Goal: Task Accomplishment & Management: Manage account settings

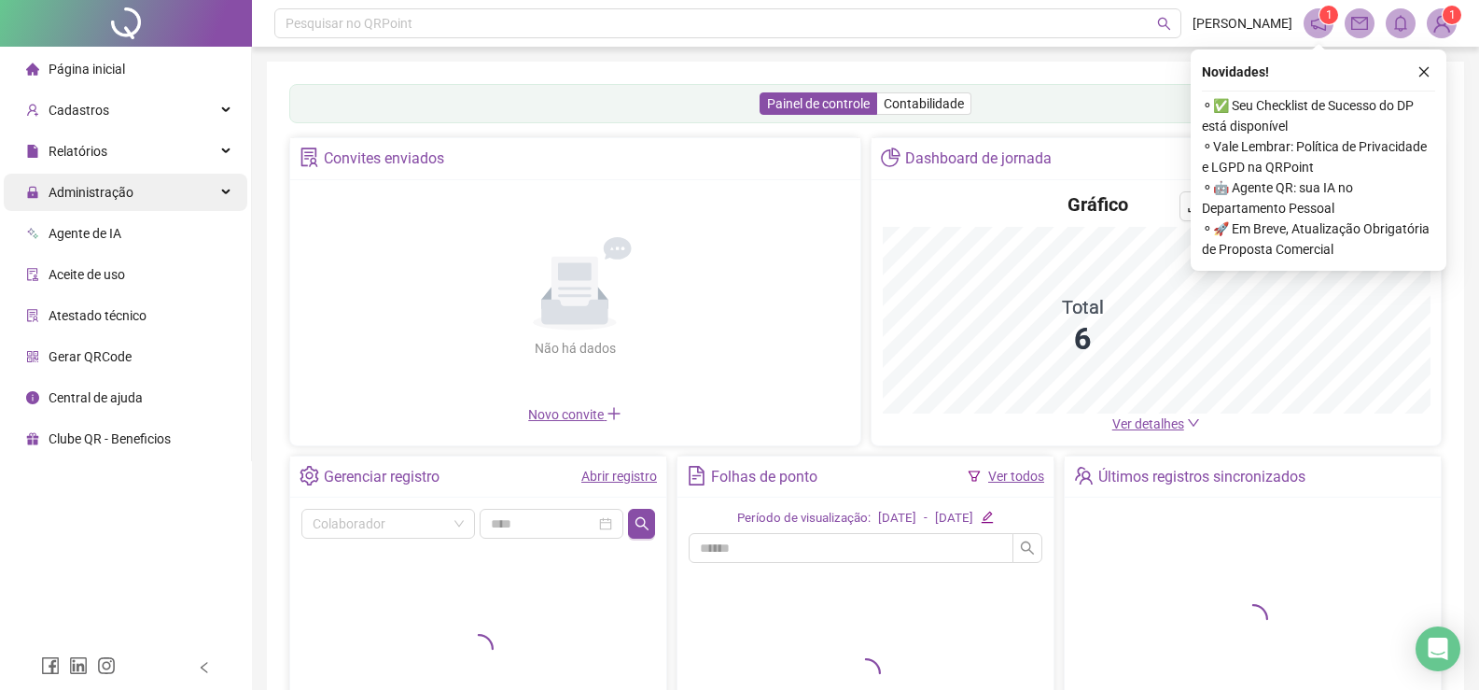
click at [91, 189] on span "Administração" at bounding box center [91, 192] width 85 height 15
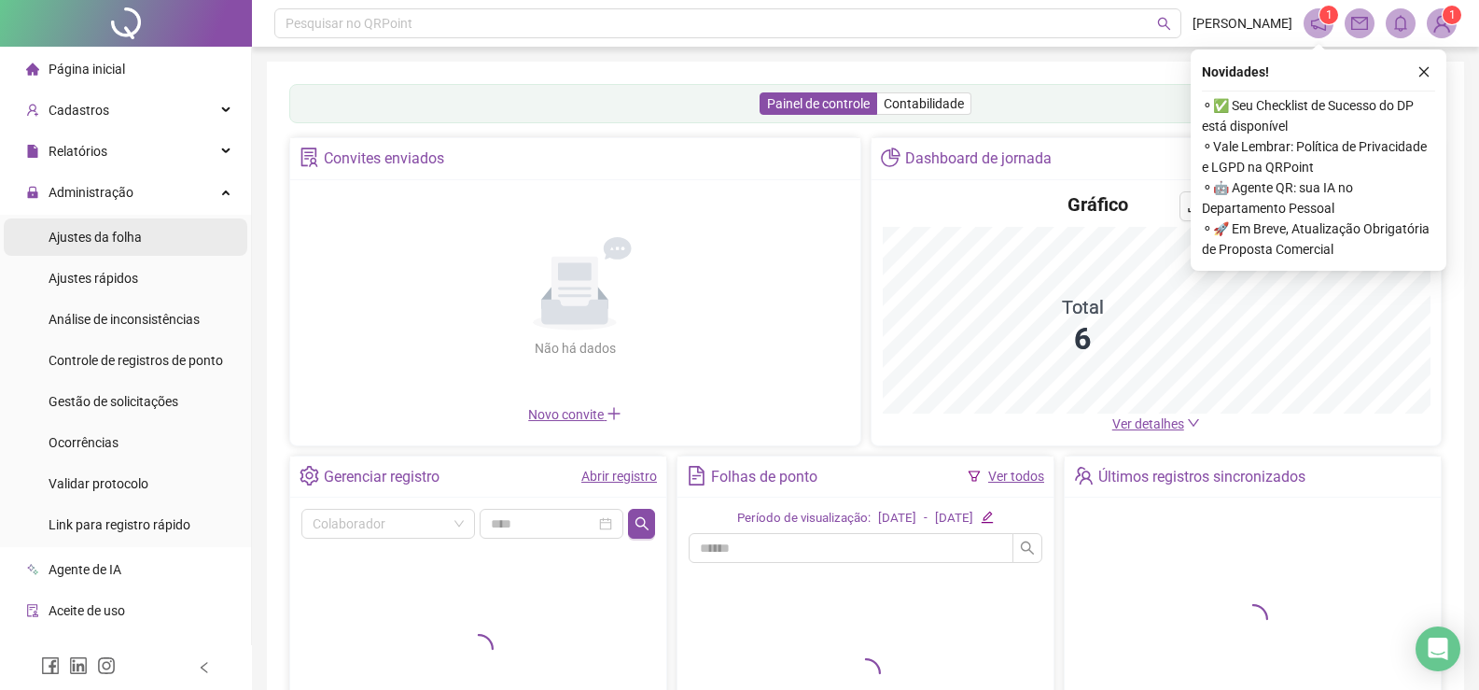
click at [117, 238] on span "Ajustes da folha" at bounding box center [95, 237] width 93 height 15
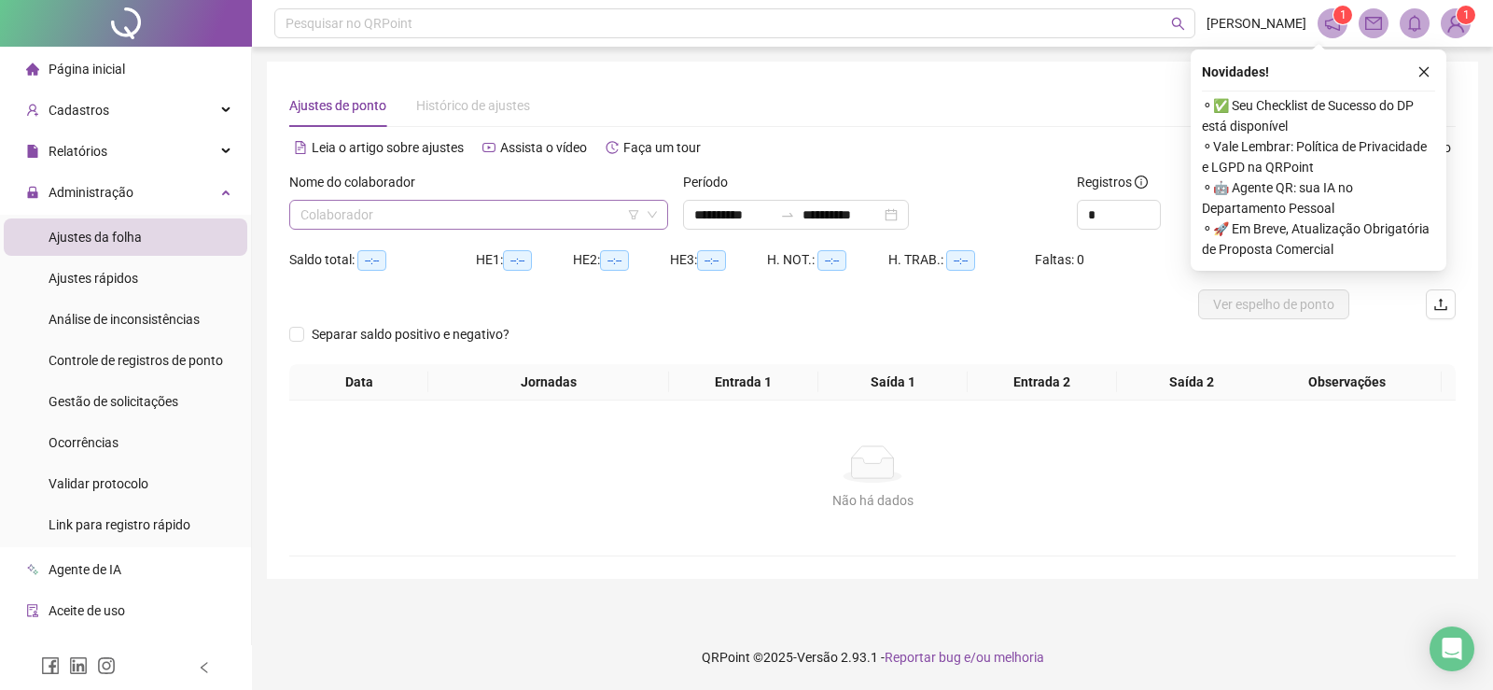
click at [430, 218] on input "search" at bounding box center [471, 215] width 340 height 28
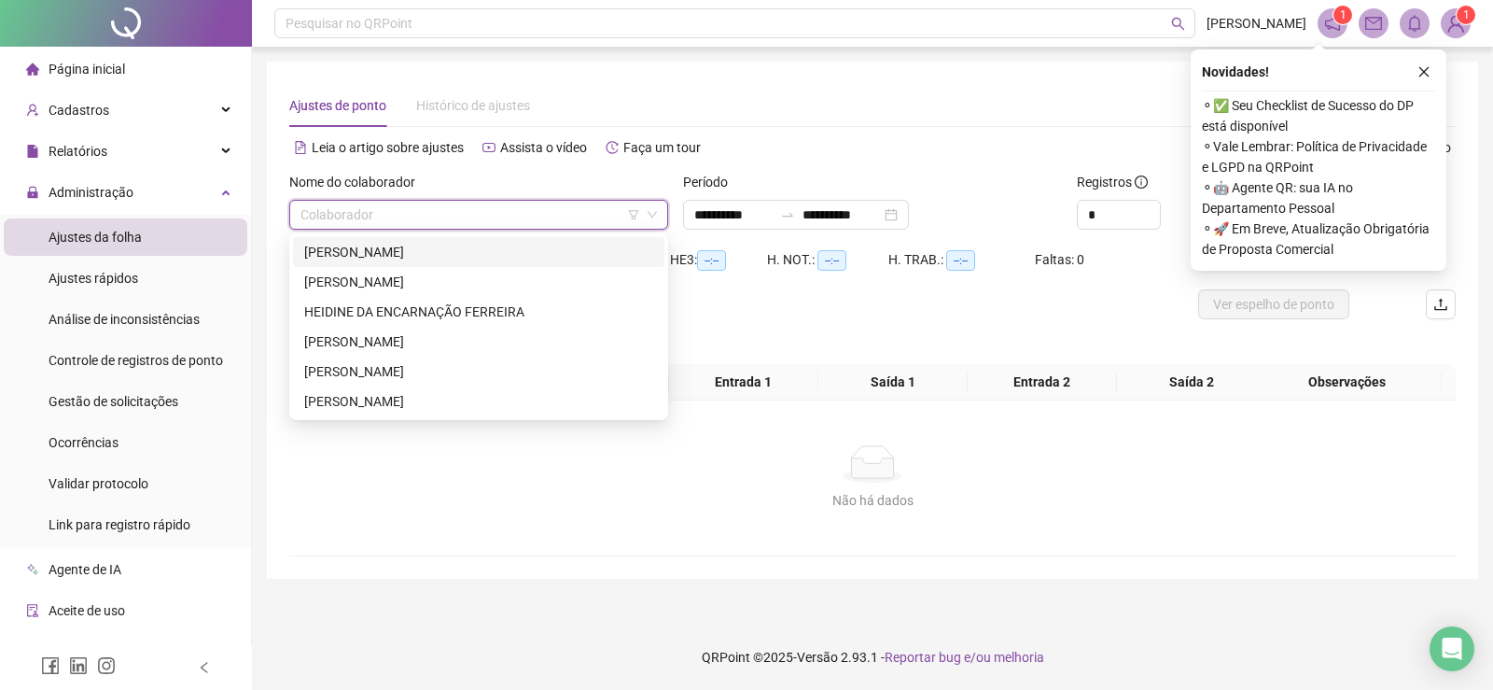
click at [408, 254] on div "[PERSON_NAME]" at bounding box center [478, 252] width 349 height 21
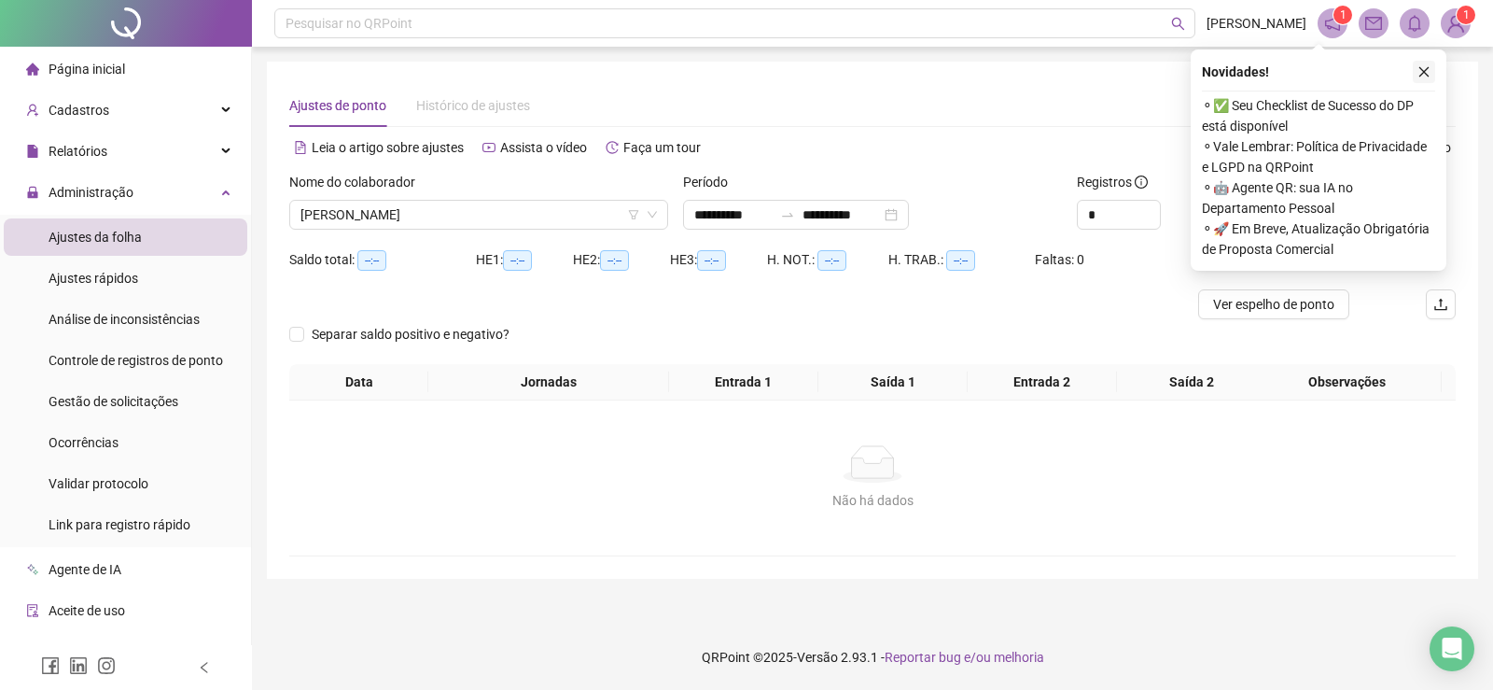
click at [1430, 75] on icon "close" at bounding box center [1424, 71] width 13 height 13
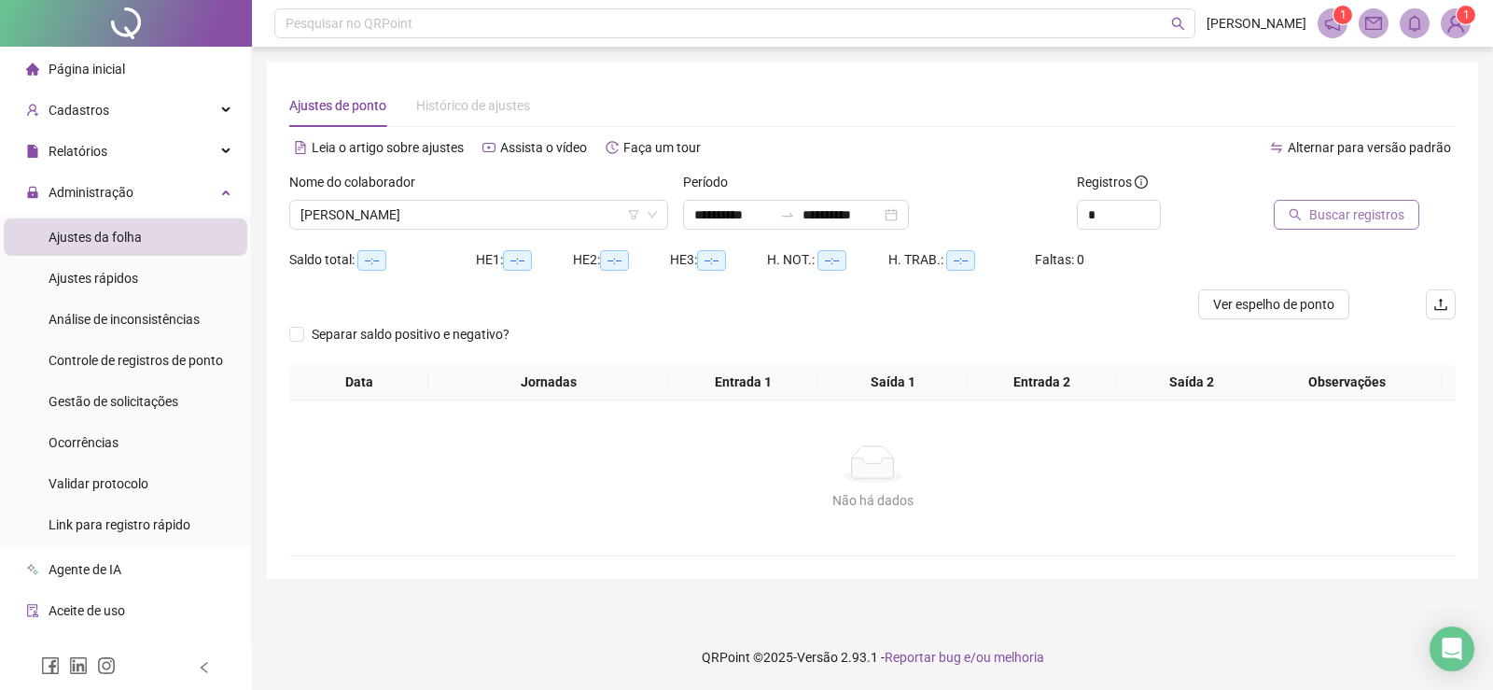
click at [1382, 210] on span "Buscar registros" at bounding box center [1356, 214] width 95 height 21
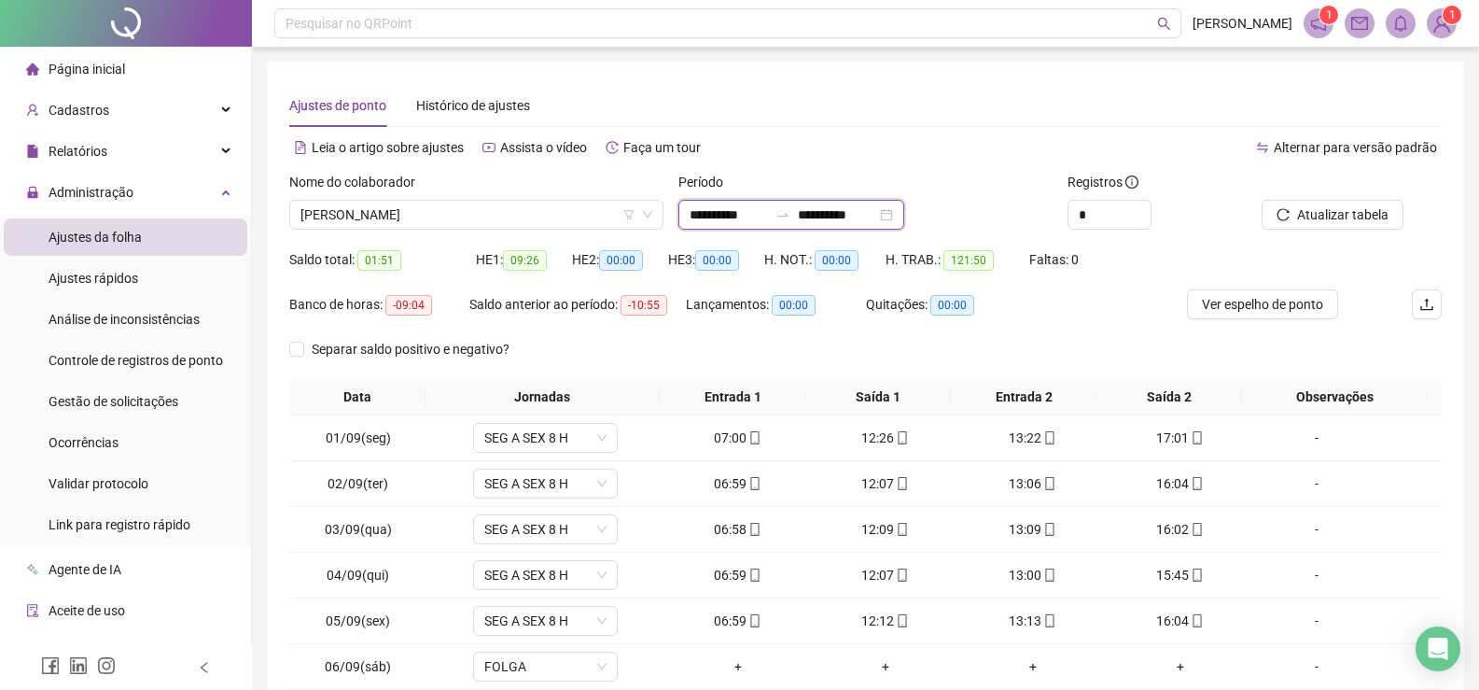
click at [733, 216] on input "**********" at bounding box center [729, 214] width 78 height 21
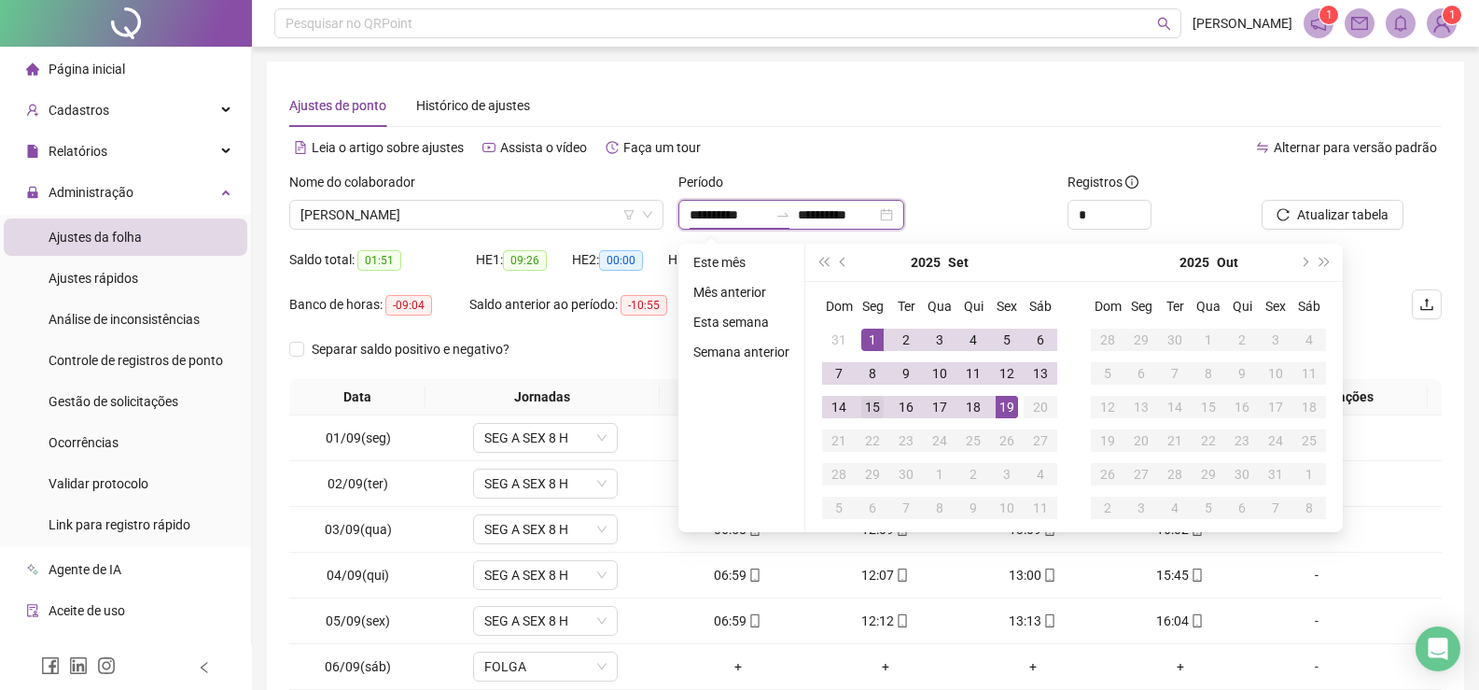
type input "**********"
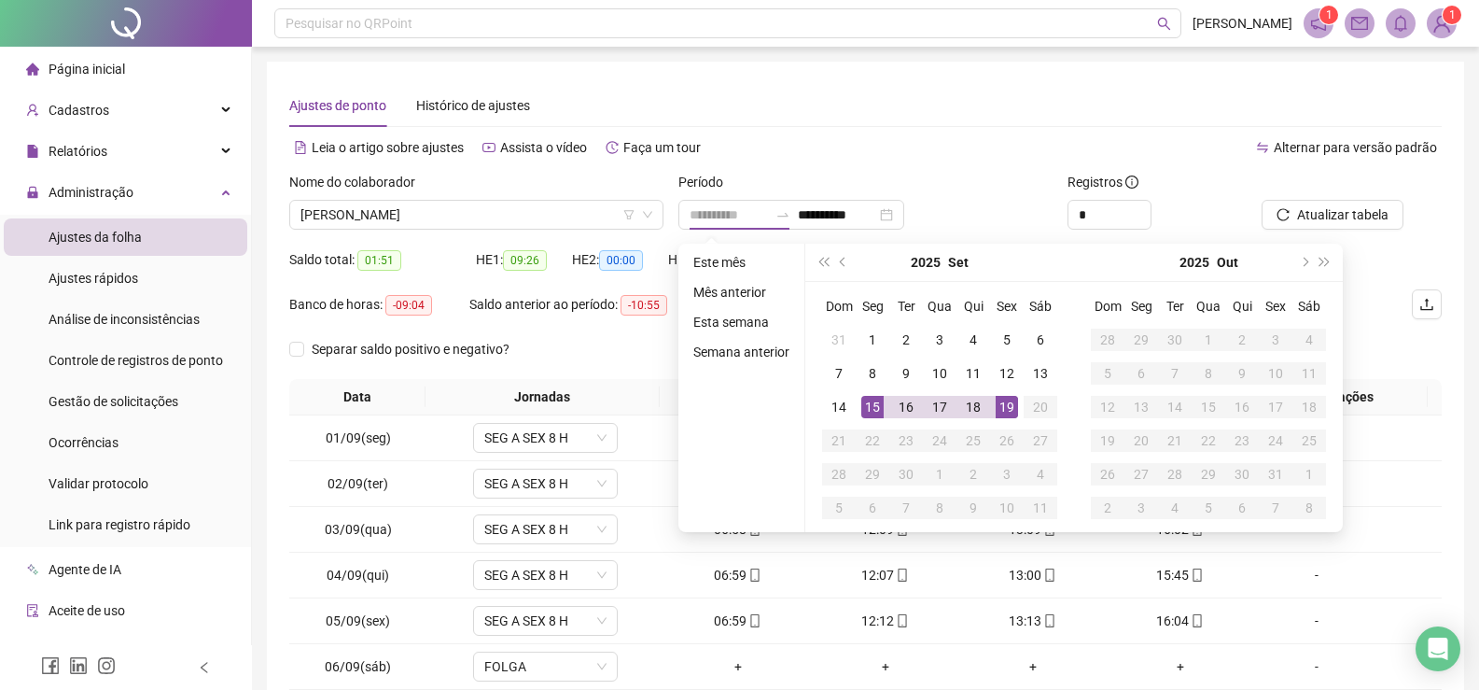
click at [875, 407] on div "15" at bounding box center [872, 407] width 22 height 22
type input "**********"
click at [1013, 408] on div "19" at bounding box center [1007, 407] width 22 height 22
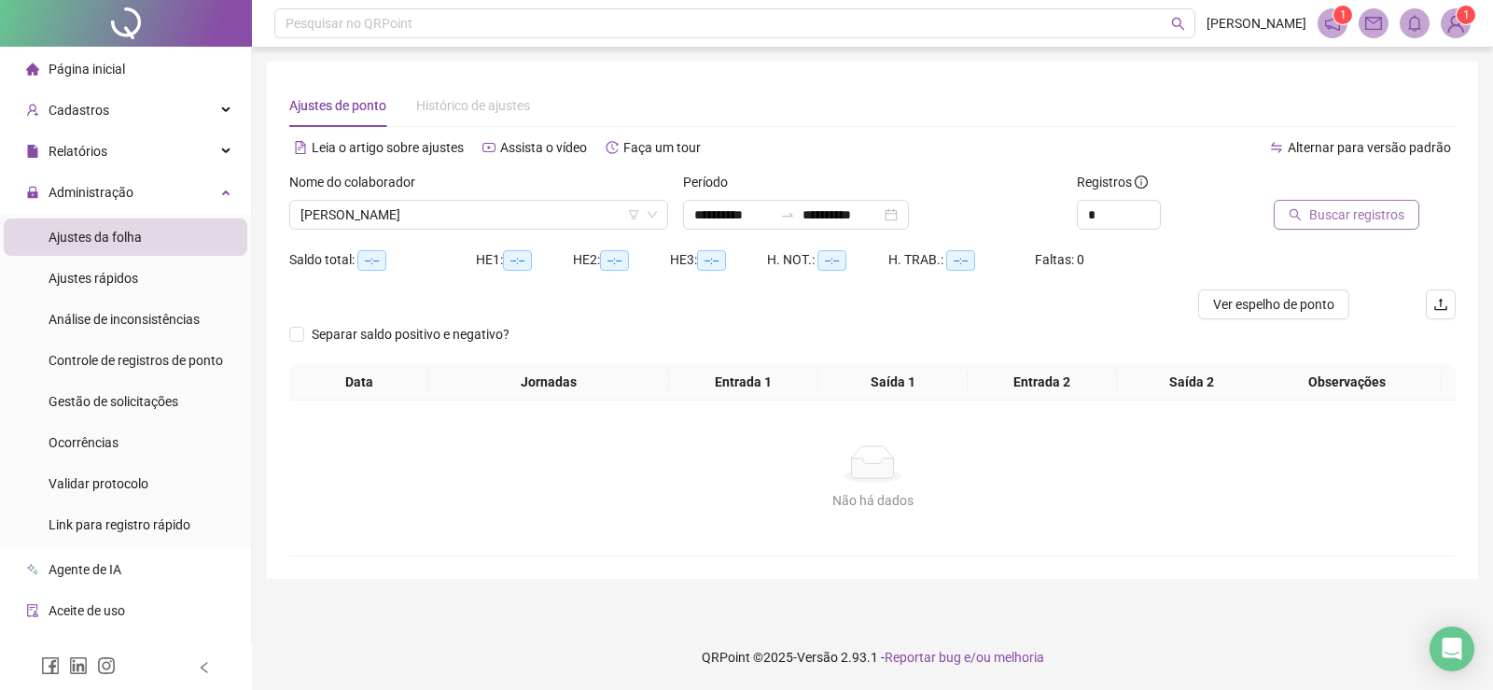
click at [1370, 208] on span "Buscar registros" at bounding box center [1356, 214] width 95 height 21
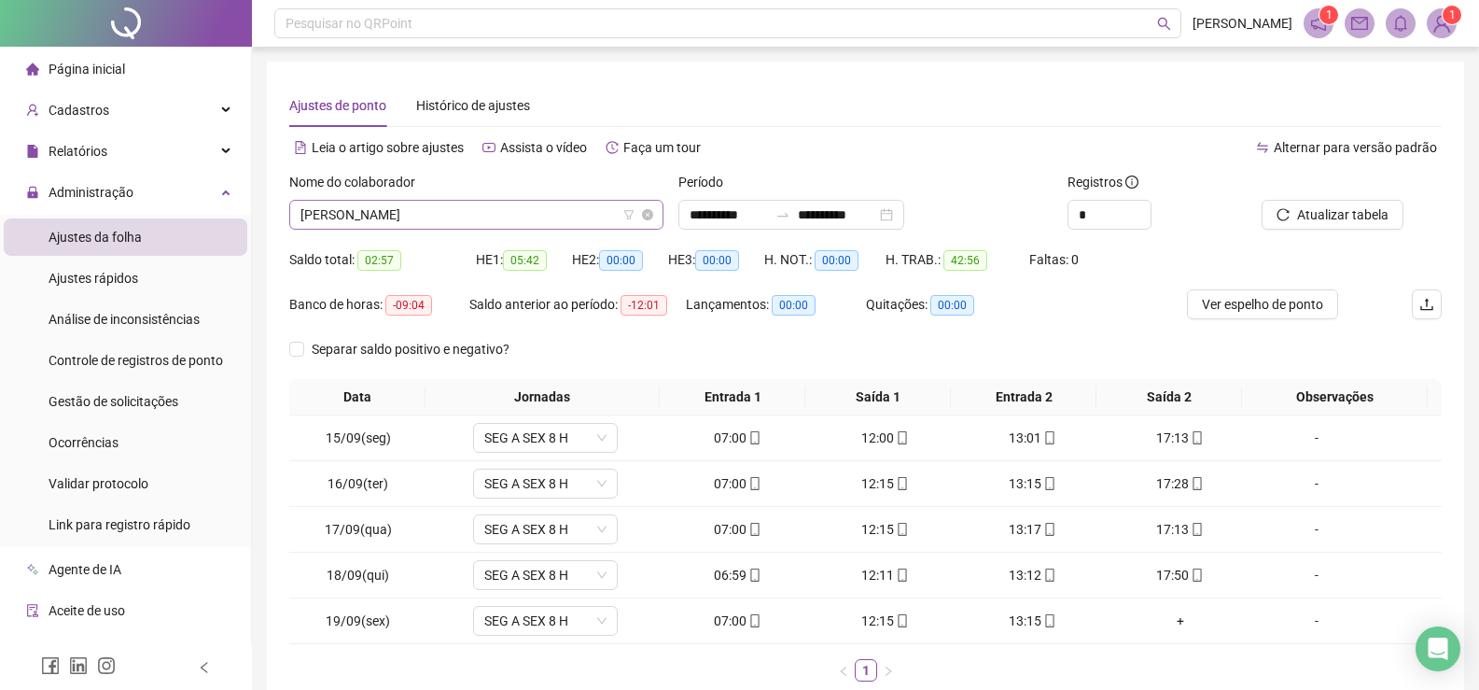
click at [518, 218] on span "[PERSON_NAME]" at bounding box center [477, 215] width 352 height 28
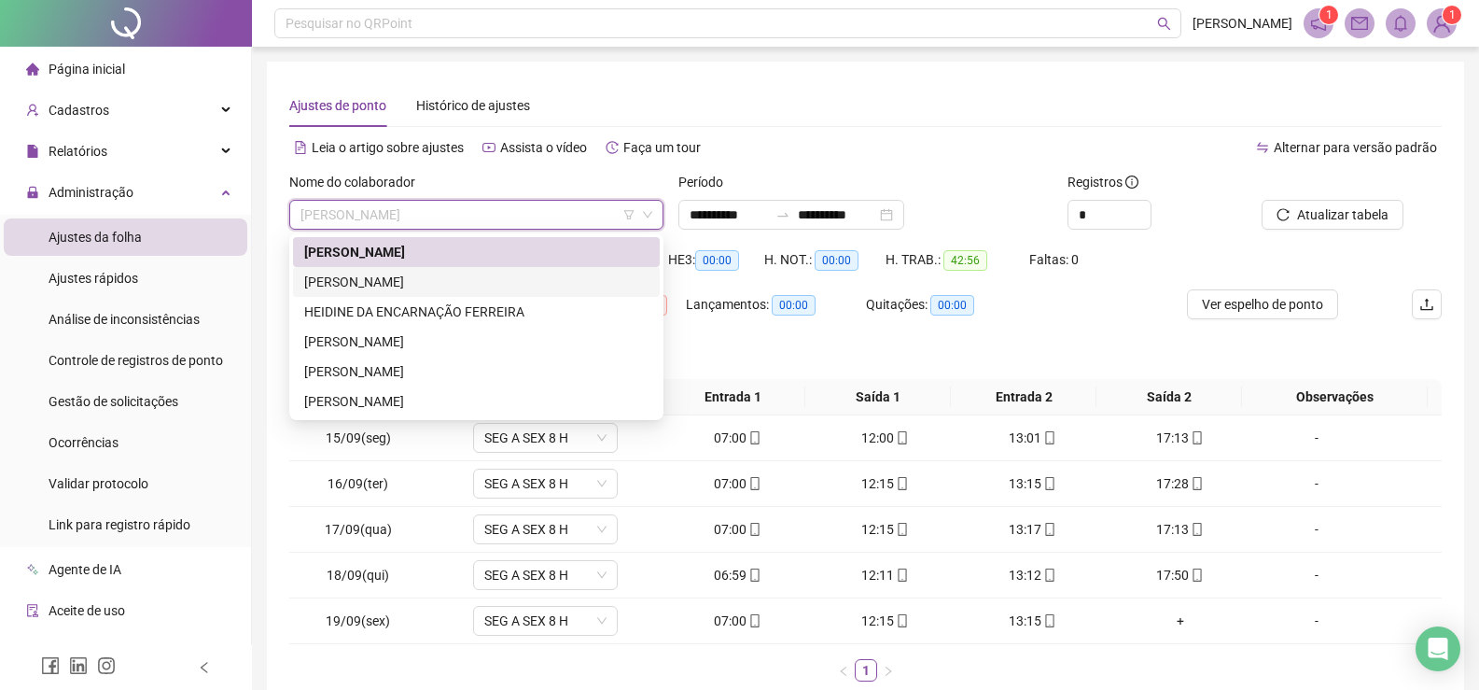
click at [433, 280] on div "[PERSON_NAME]" at bounding box center [476, 282] width 344 height 21
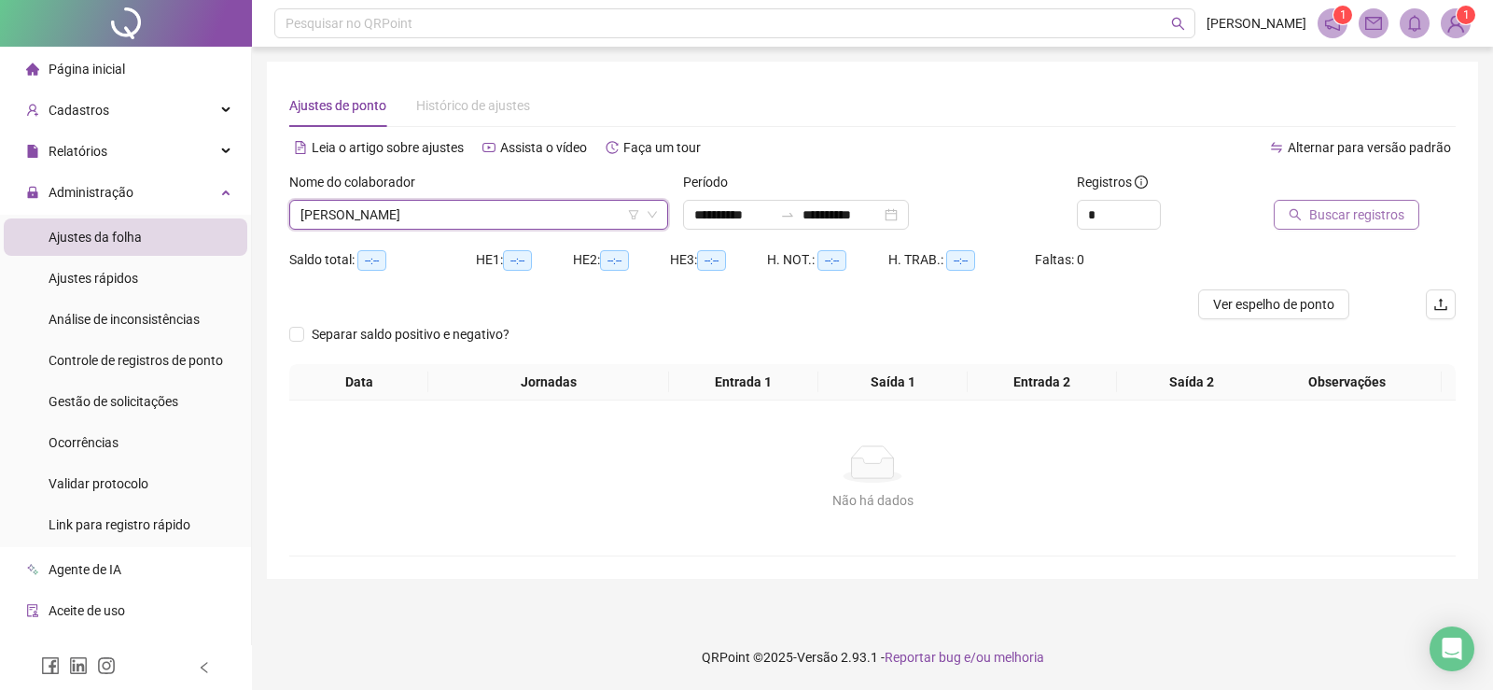
click at [1354, 210] on span "Buscar registros" at bounding box center [1356, 214] width 95 height 21
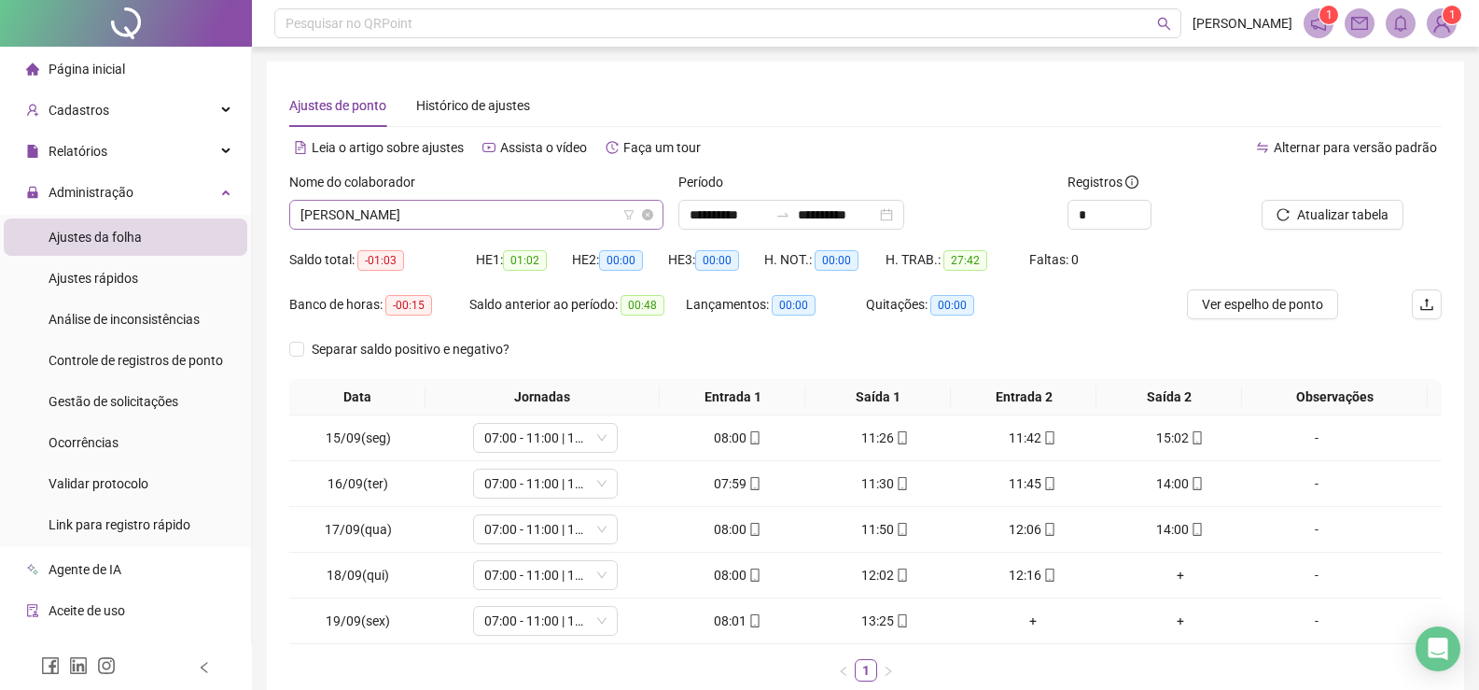
click at [540, 220] on span "[PERSON_NAME]" at bounding box center [477, 215] width 352 height 28
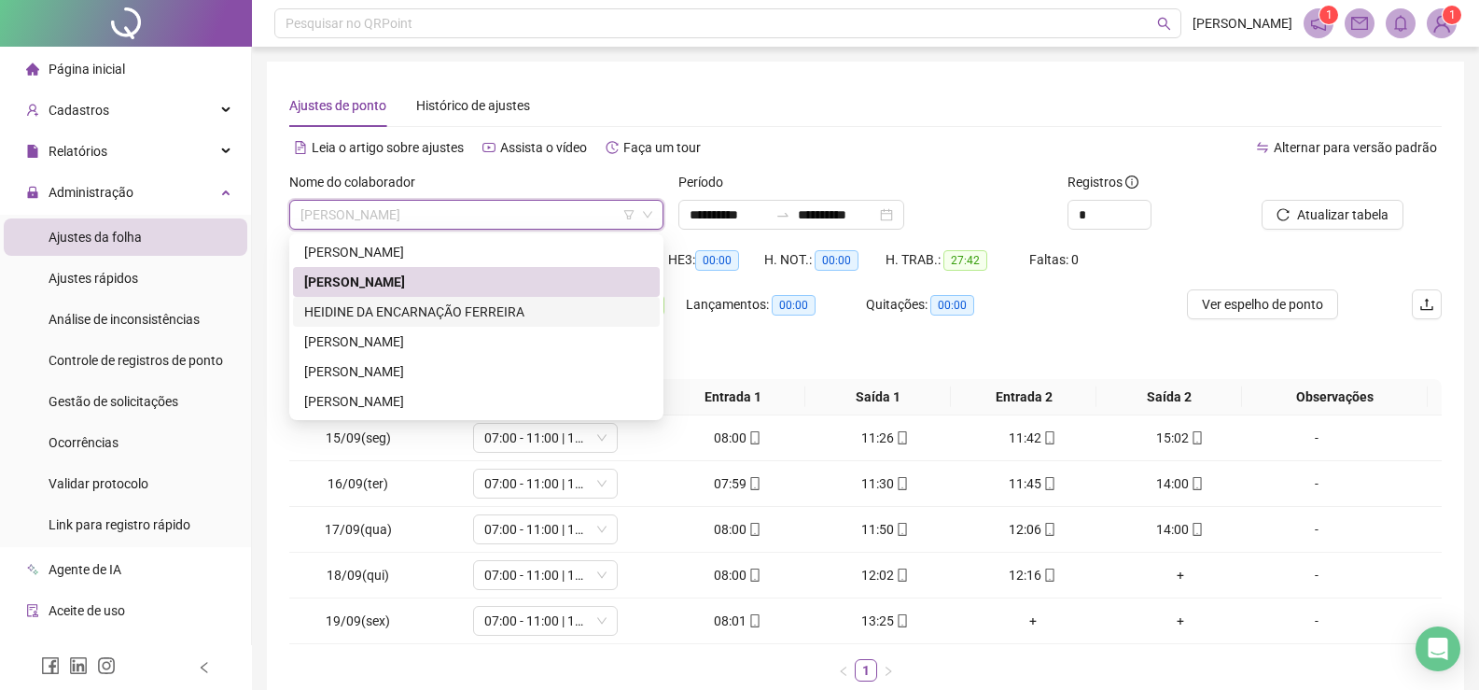
click at [420, 313] on div "HEIDINE DA ENCARNAÇÃO FERREIRA" at bounding box center [476, 311] width 344 height 21
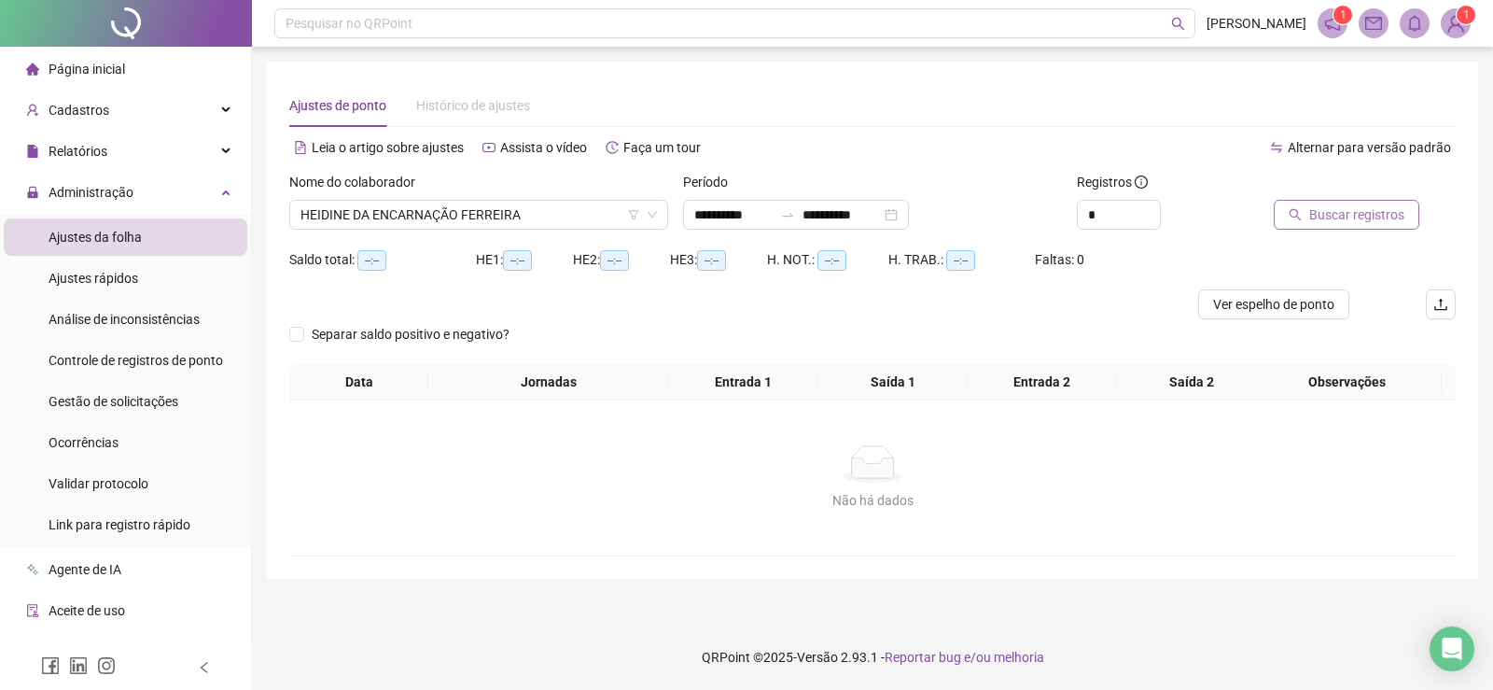
click at [1348, 218] on span "Buscar registros" at bounding box center [1356, 214] width 95 height 21
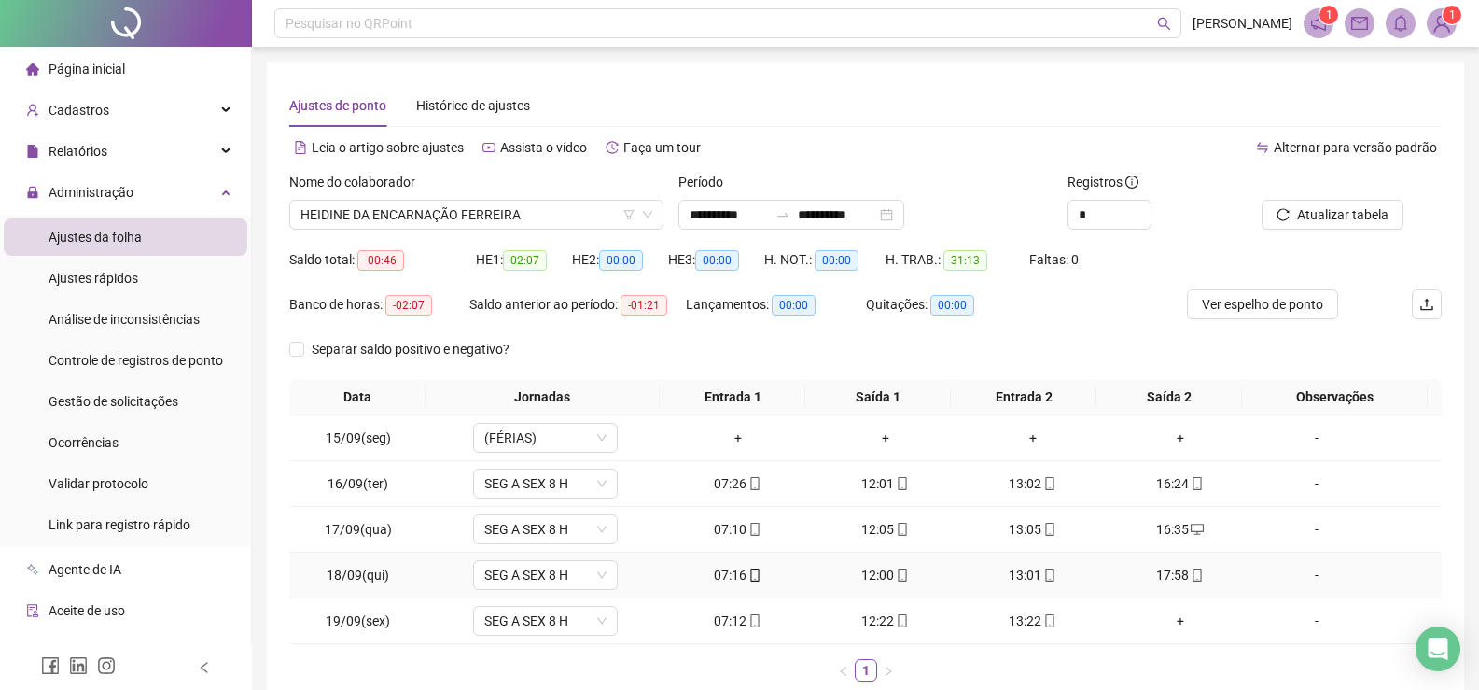
scroll to position [109, 0]
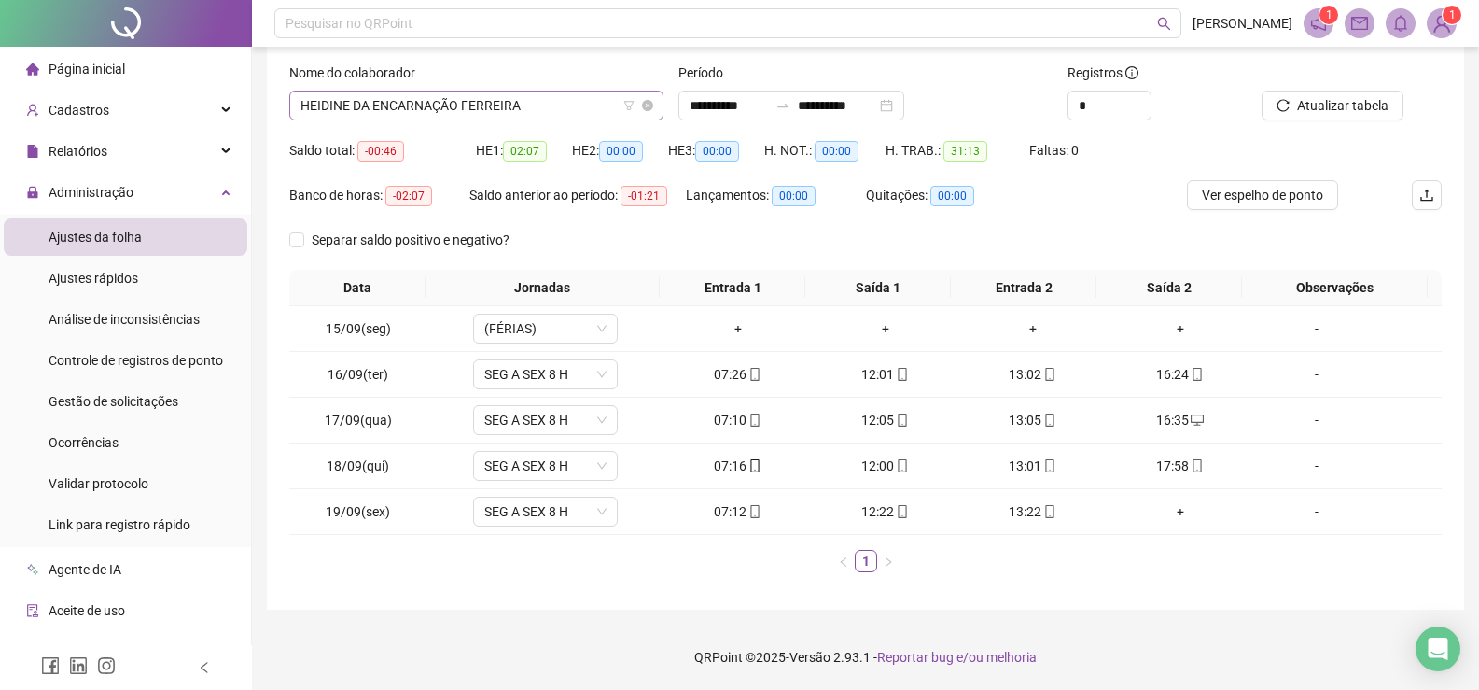
click at [560, 108] on span "HEIDINE DA ENCARNAÇÃO FERREIRA" at bounding box center [477, 105] width 352 height 28
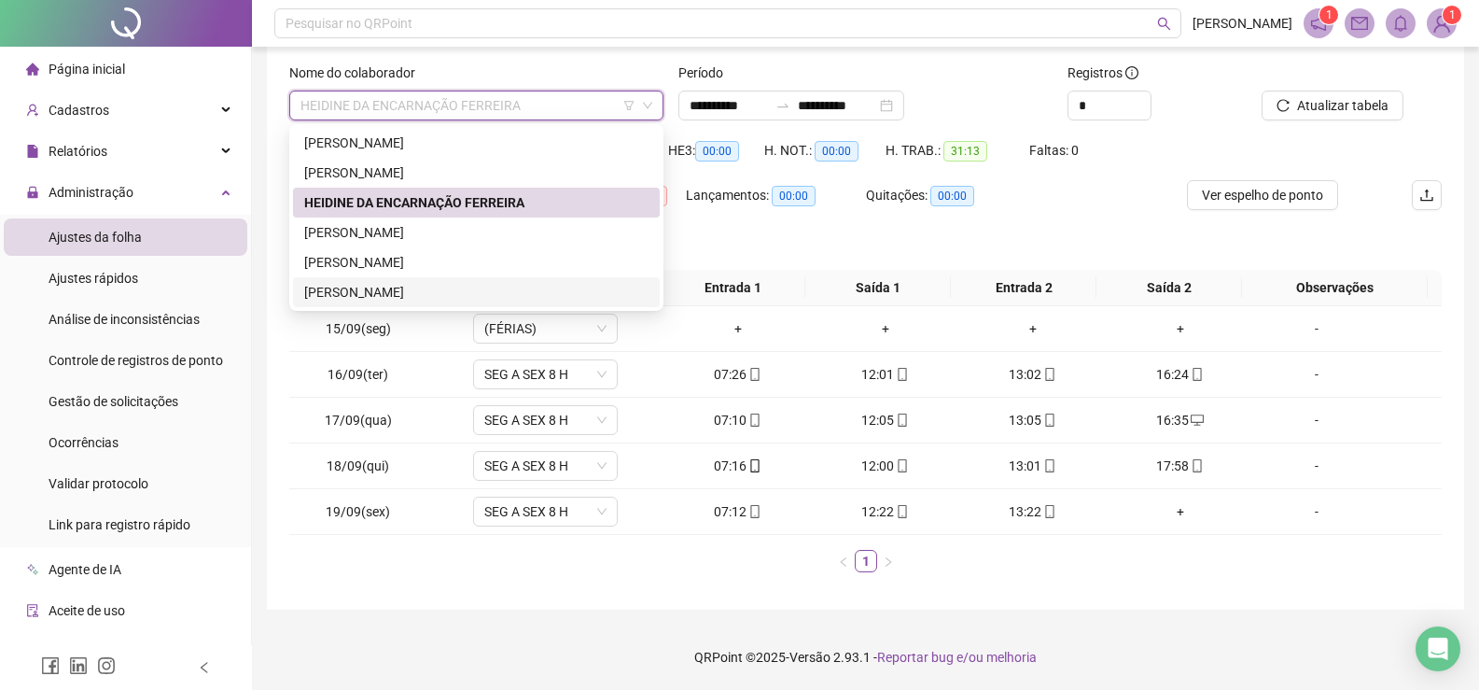
click at [368, 287] on div "[PERSON_NAME]" at bounding box center [476, 292] width 344 height 21
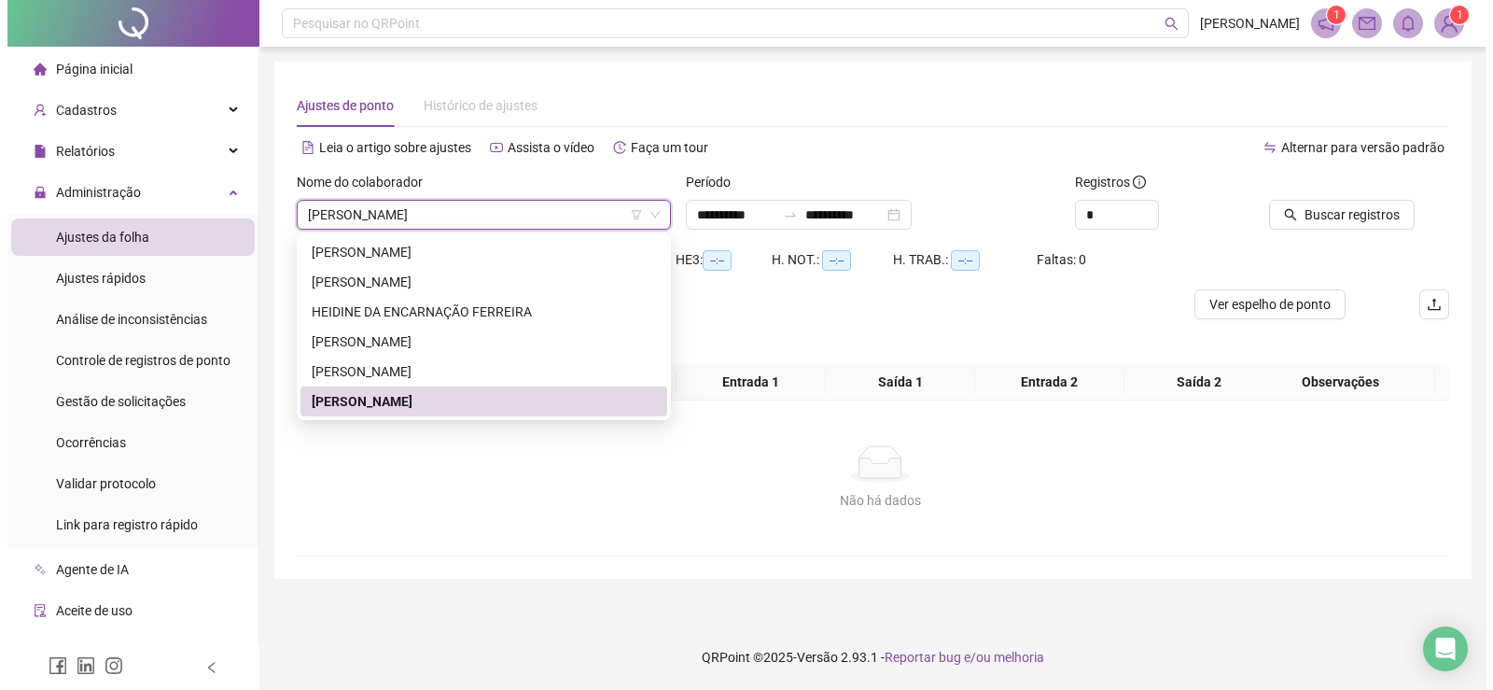
scroll to position [0, 0]
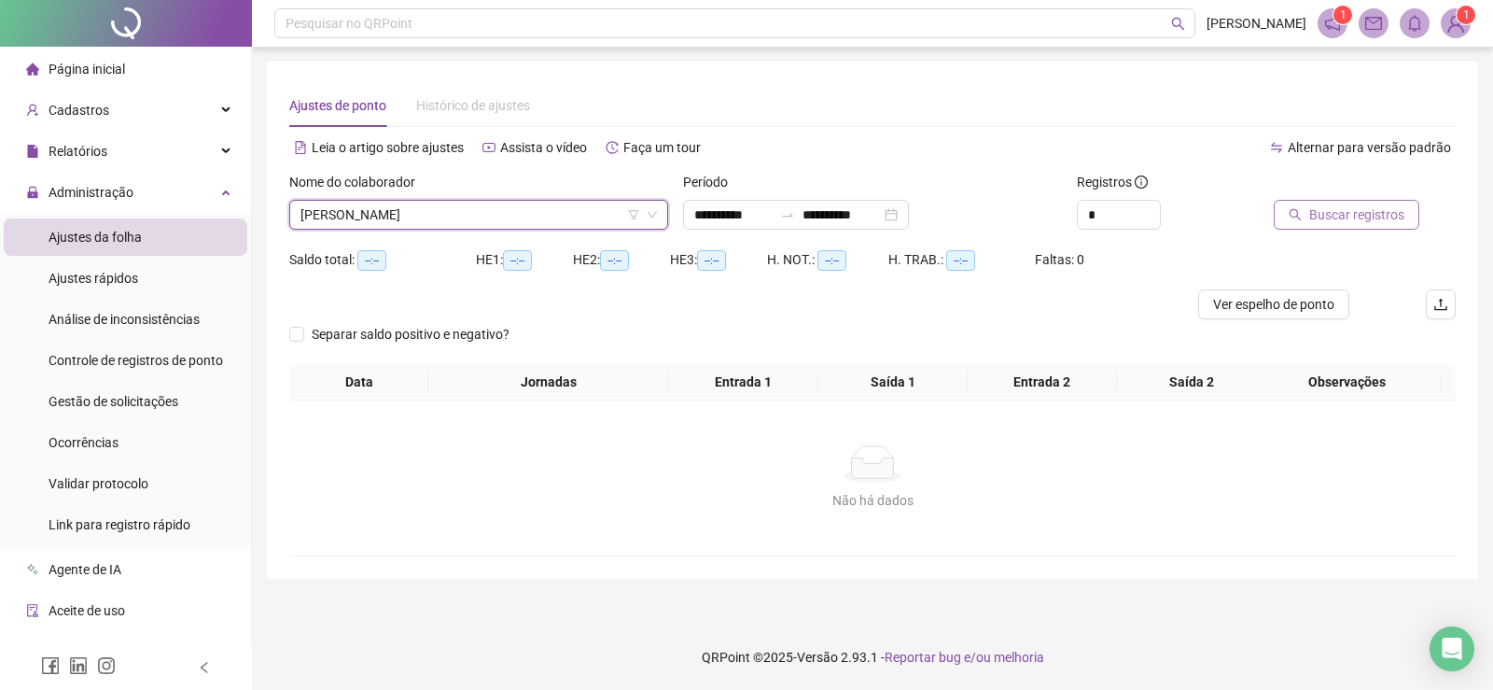
click at [1361, 215] on span "Buscar registros" at bounding box center [1356, 214] width 95 height 21
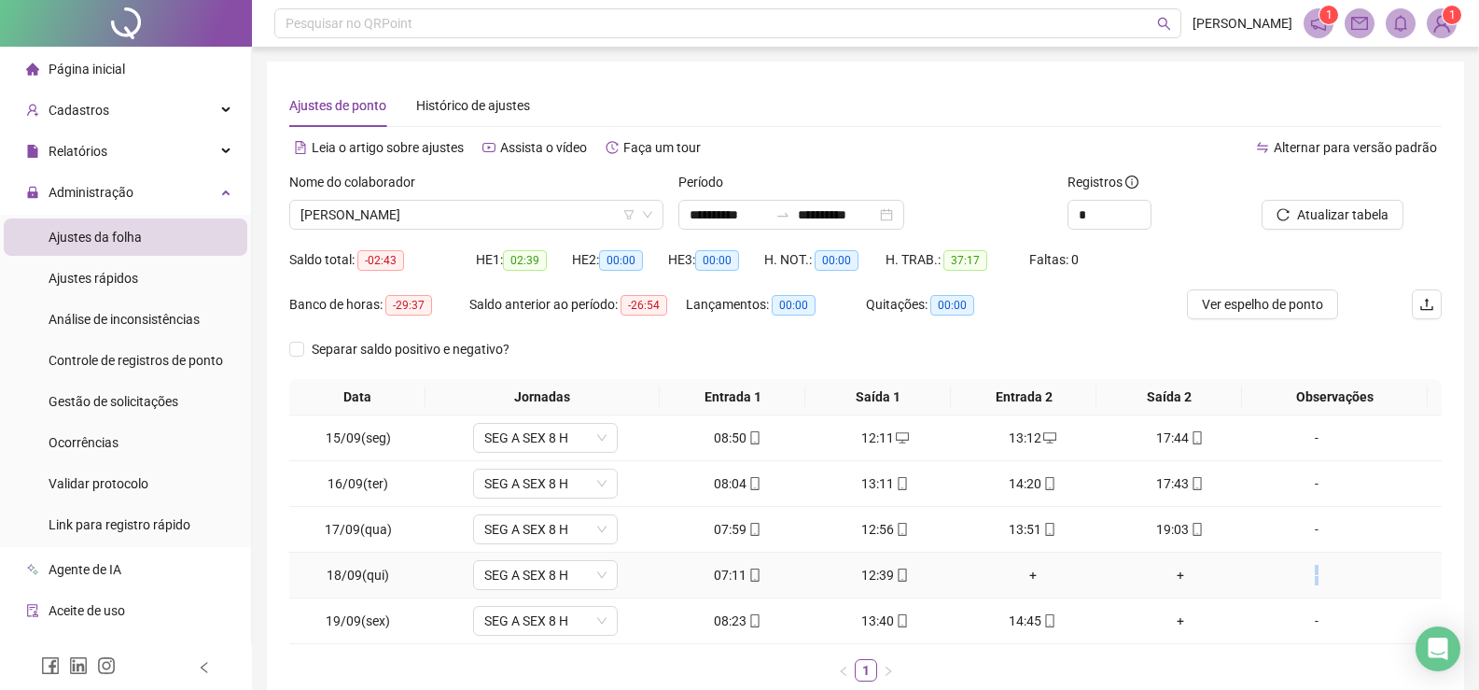
click at [1306, 578] on div "-" at bounding box center [1317, 575] width 110 height 21
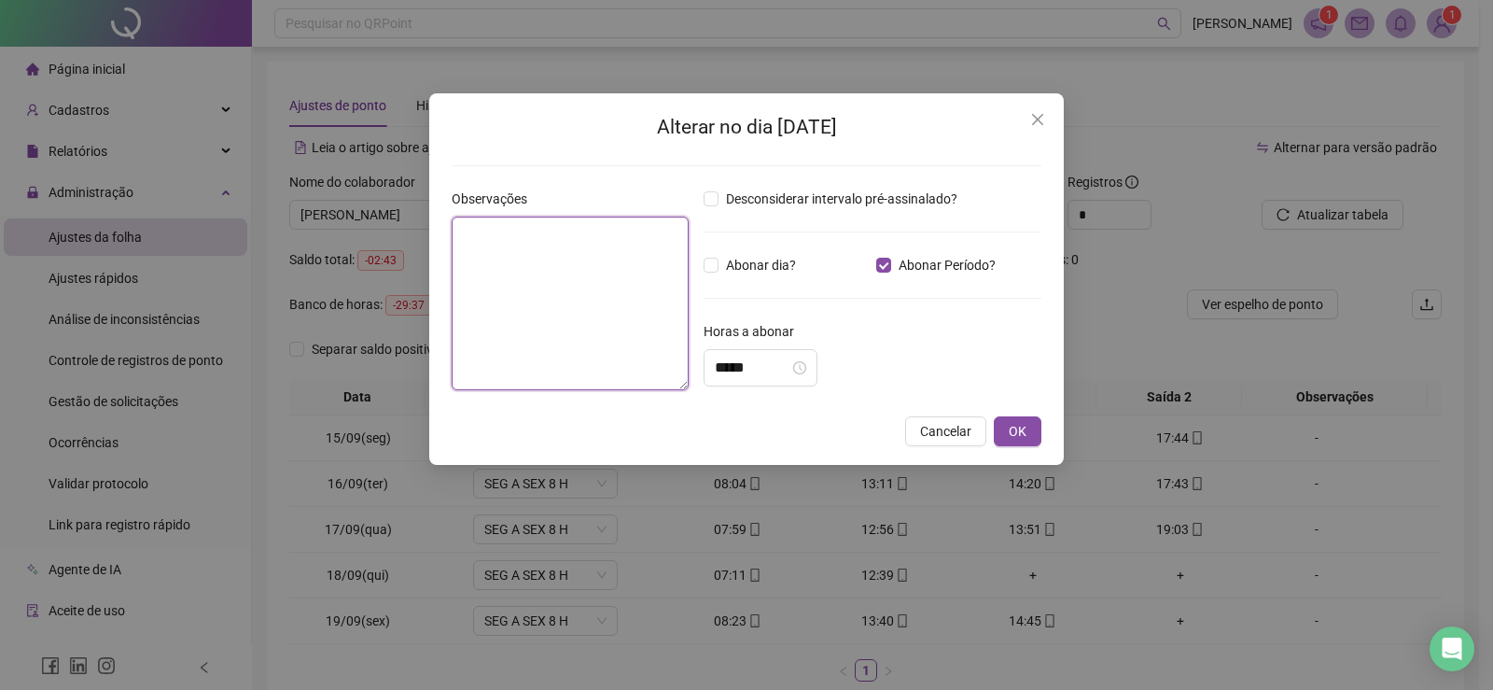
click at [497, 253] on textarea at bounding box center [570, 304] width 237 height 174
click at [764, 381] on div "*****" at bounding box center [761, 367] width 114 height 37
type textarea "**********"
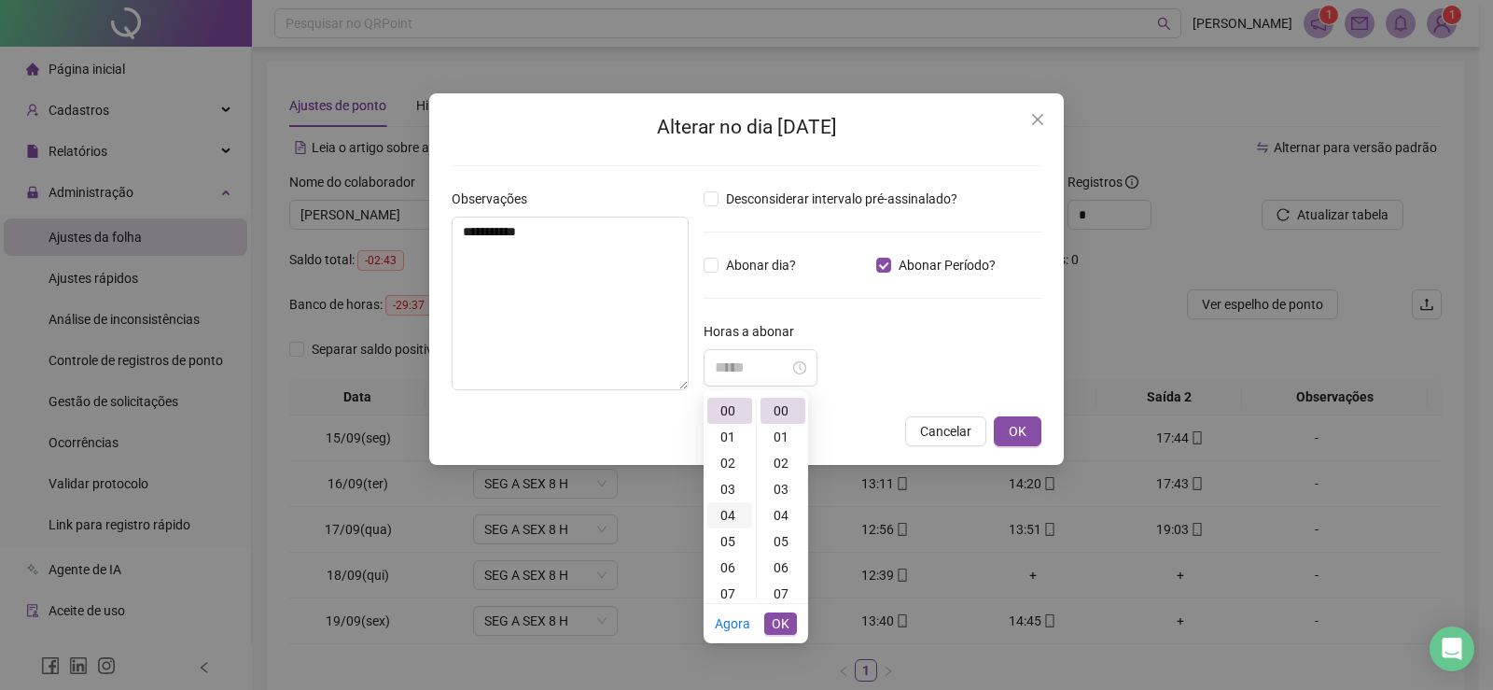
click at [733, 508] on div "04" at bounding box center [729, 515] width 45 height 26
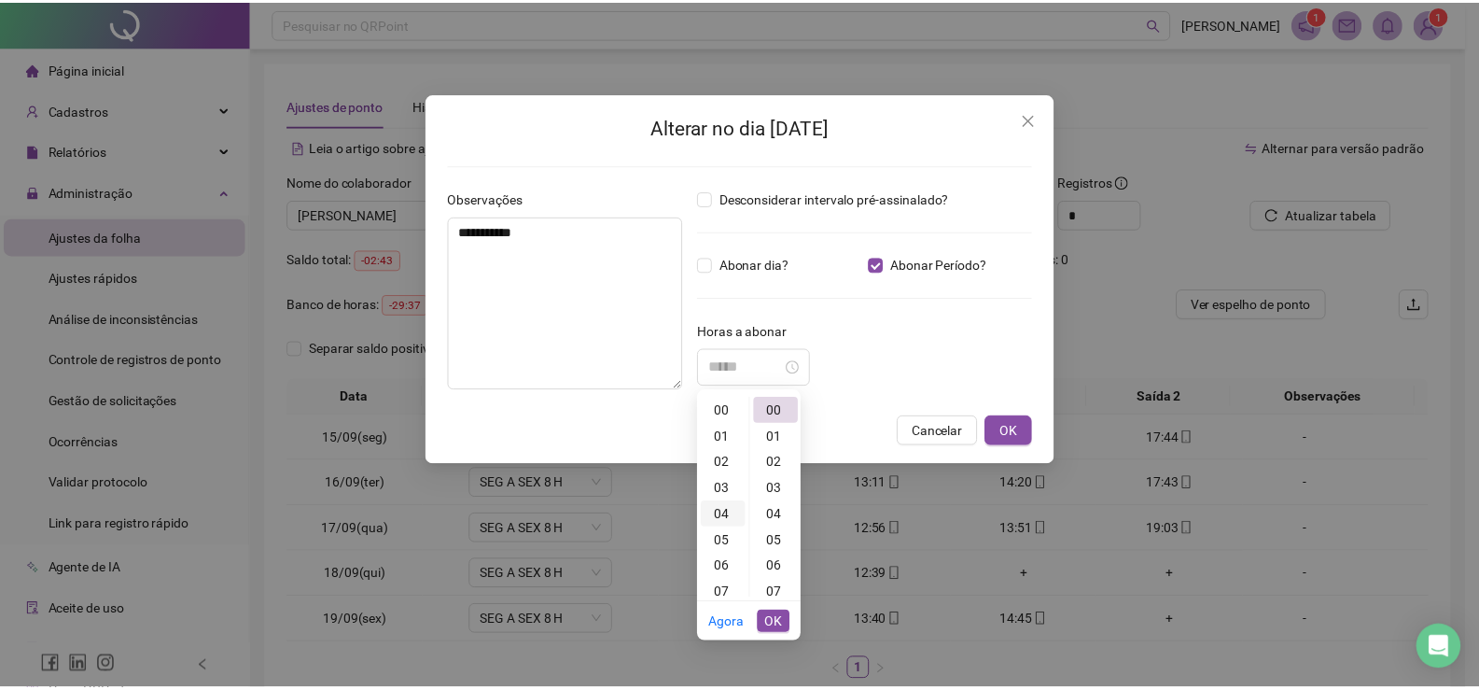
scroll to position [105, 0]
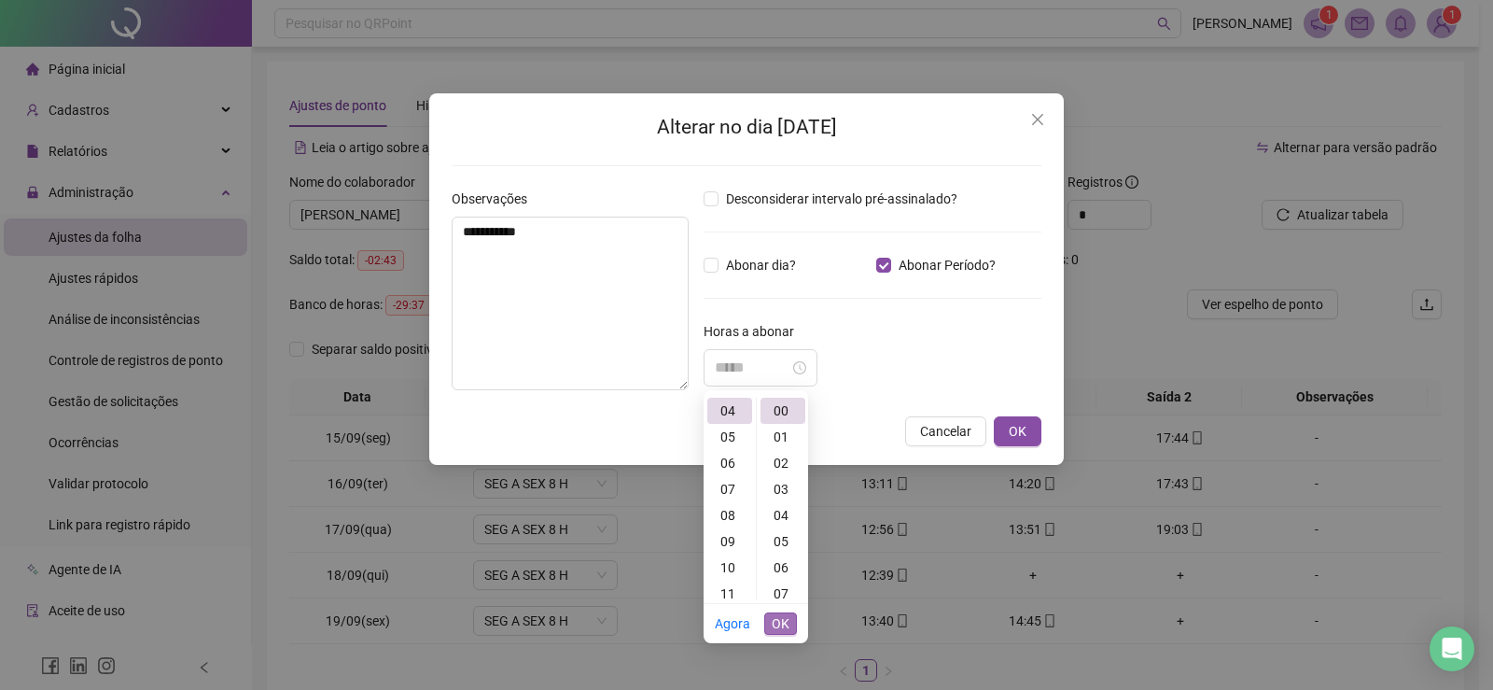
type input "*****"
click at [774, 619] on span "OK" at bounding box center [781, 623] width 18 height 21
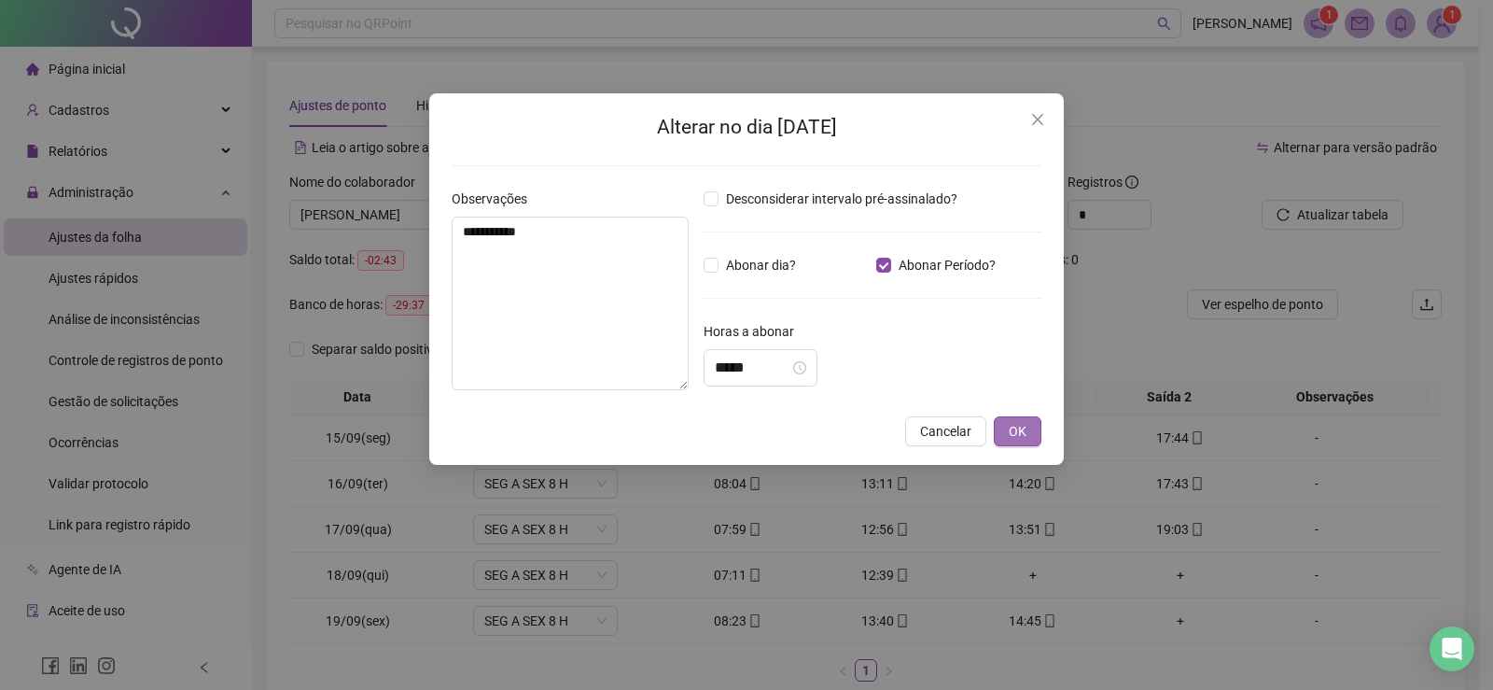
click at [1017, 431] on span "OK" at bounding box center [1018, 431] width 18 height 21
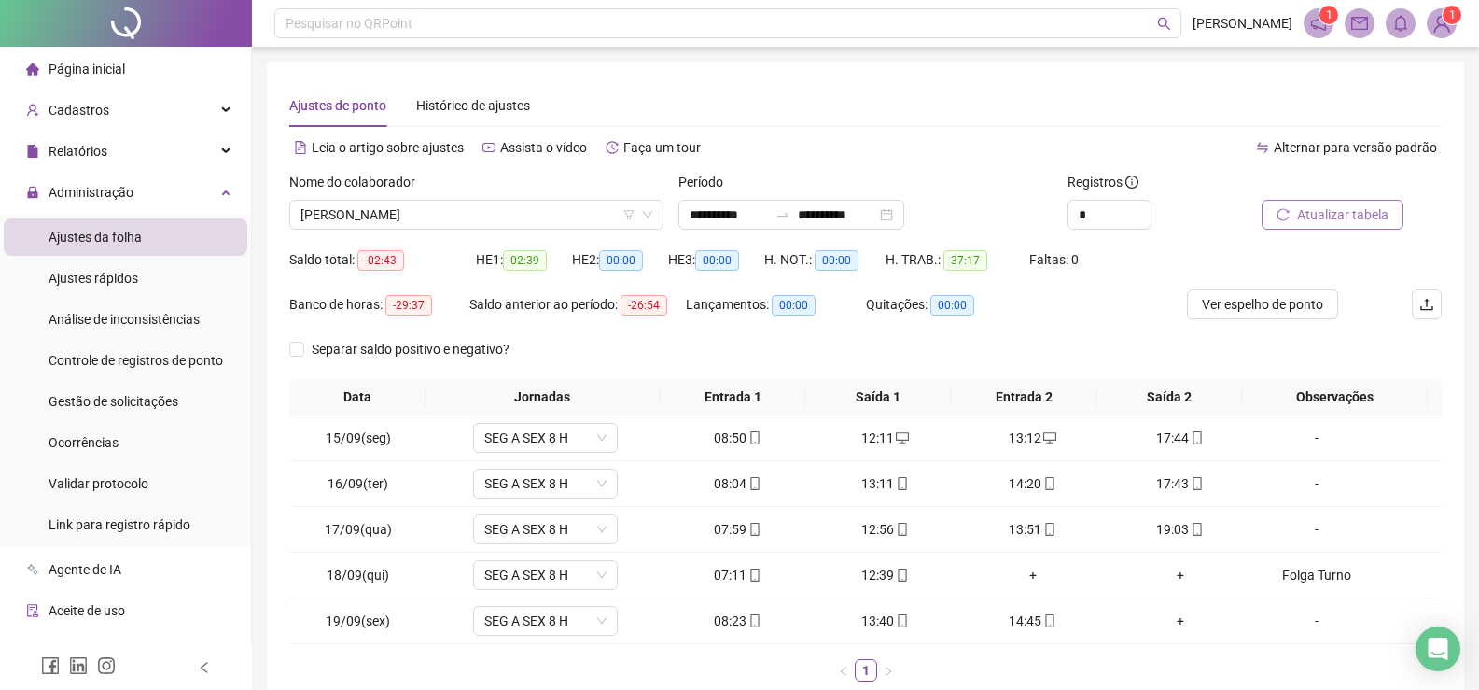
click at [1333, 209] on span "Atualizar tabela" at bounding box center [1342, 214] width 91 height 21
